Goal: Navigation & Orientation: Find specific page/section

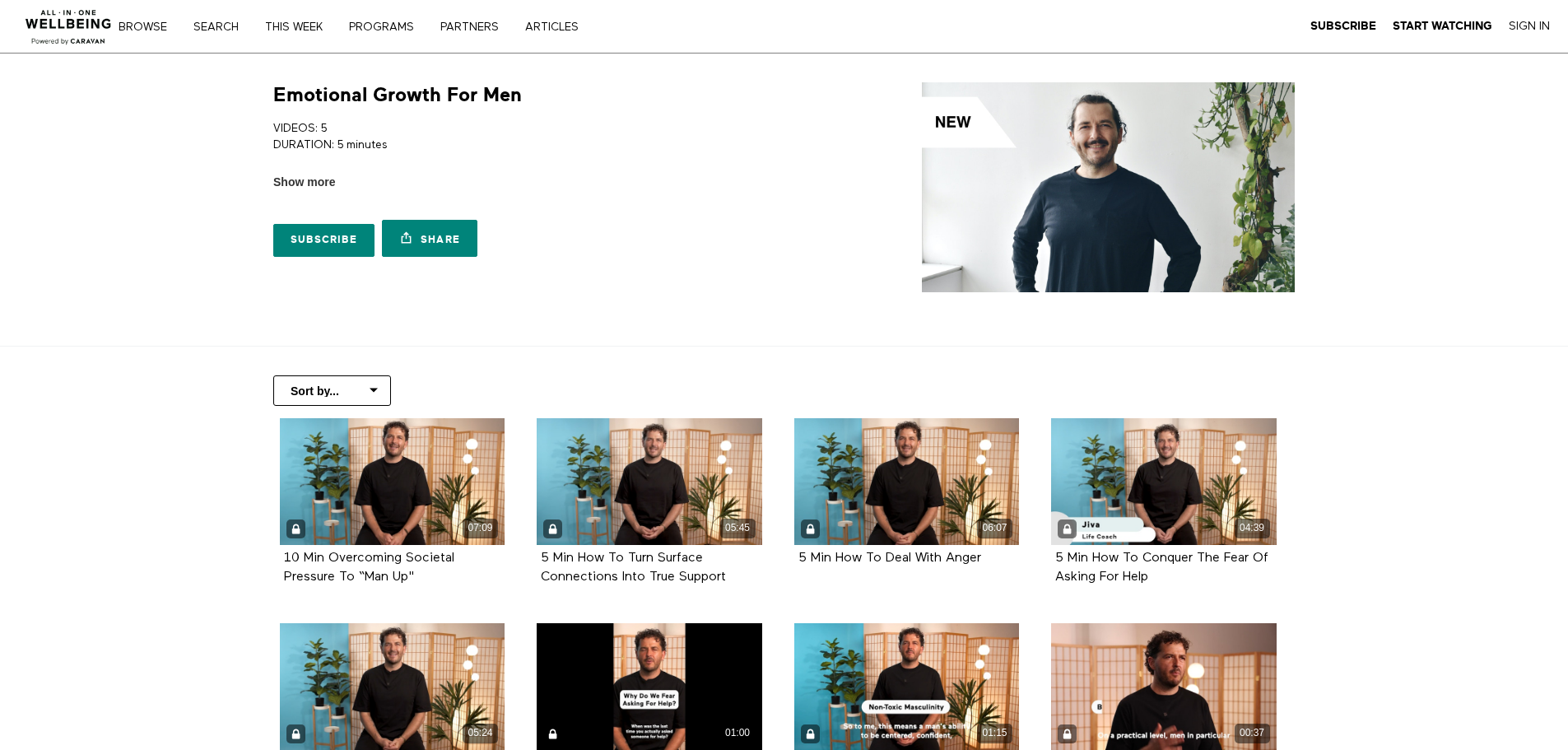
click at [58, 11] on img at bounding box center [69, 22] width 100 height 49
